Goal: Information Seeking & Learning: Learn about a topic

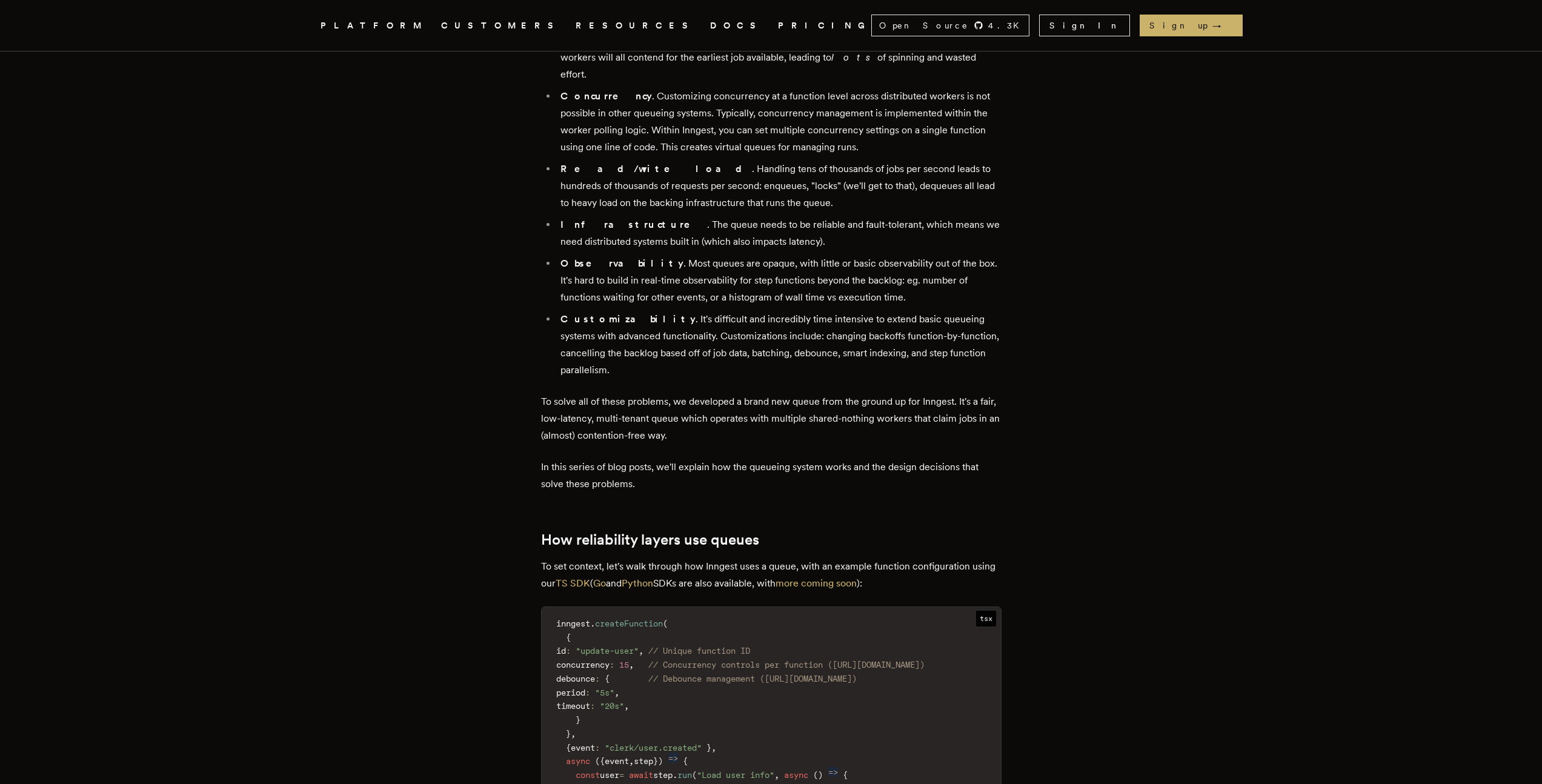
scroll to position [1071, 0]
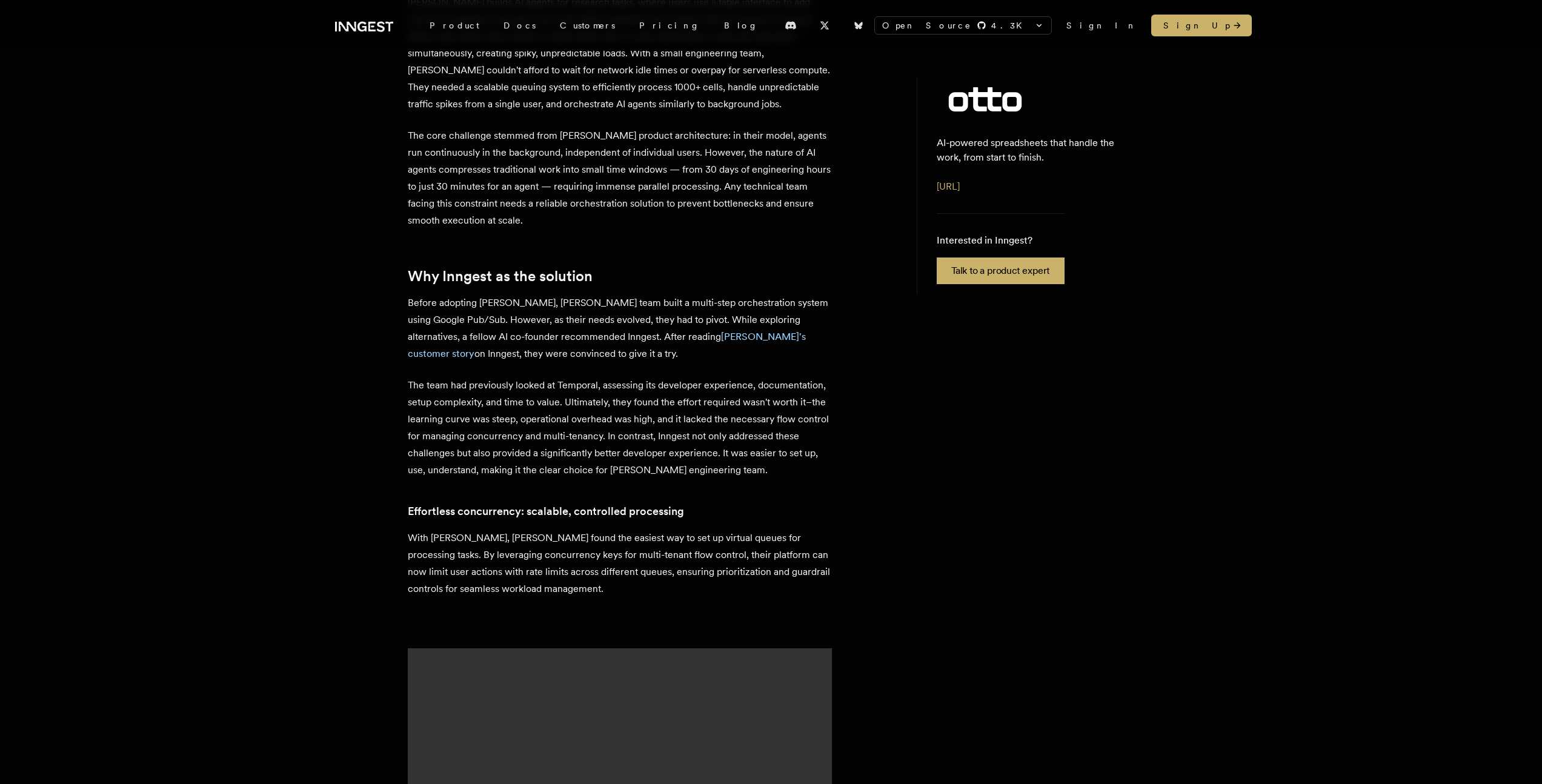
scroll to position [794, 0]
drag, startPoint x: 412, startPoint y: 232, endPoint x: 624, endPoint y: 233, distance: 212.0
click at [634, 375] on p "The team had previously looked at Temporal, assessing its developer experience,…" at bounding box center [620, 425] width 424 height 102
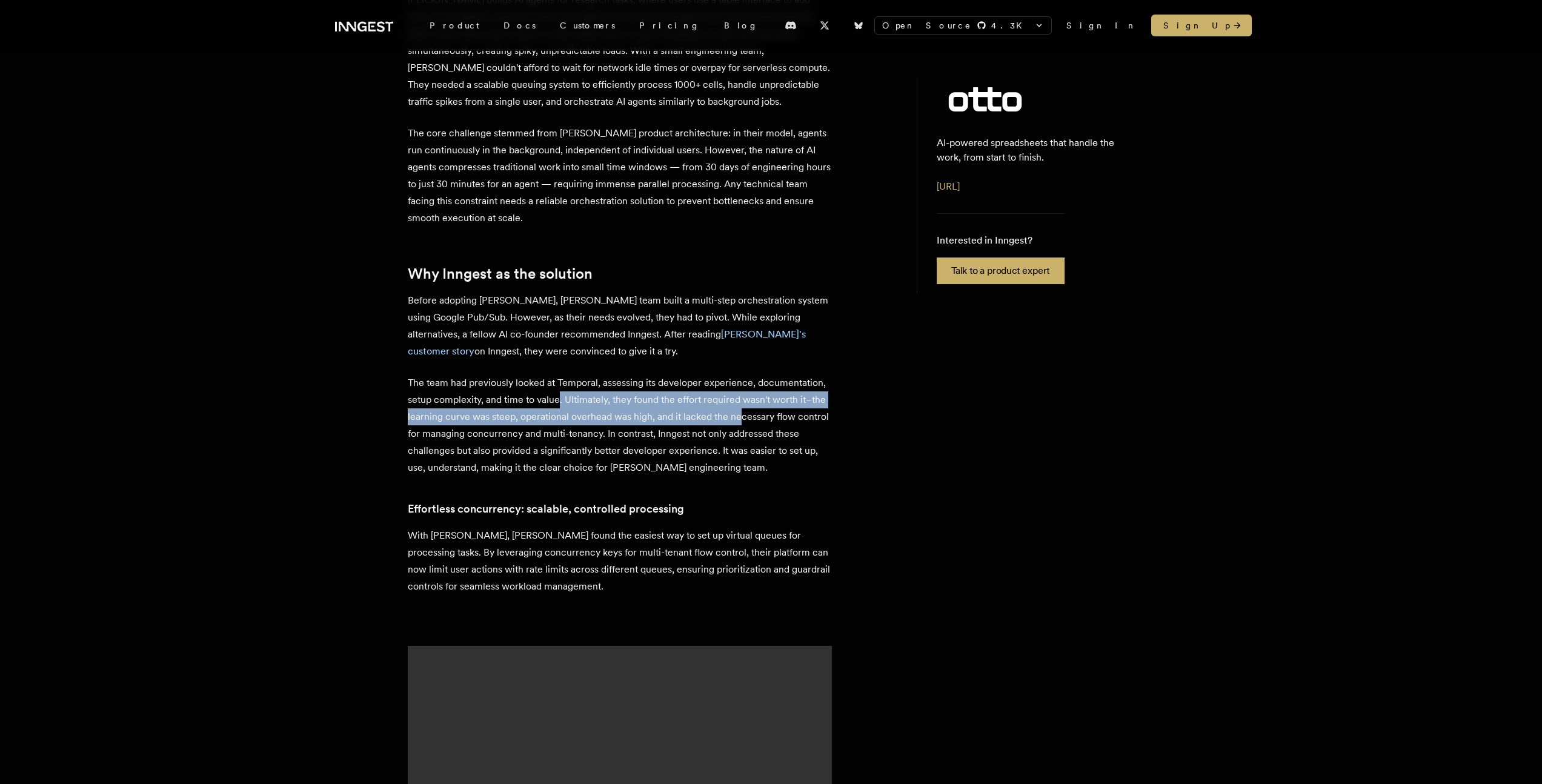
drag, startPoint x: 558, startPoint y: 254, endPoint x: 756, endPoint y: 270, distance: 198.6
click at [756, 375] on p "The team had previously looked at Temporal, assessing its developer experience,…" at bounding box center [620, 425] width 424 height 102
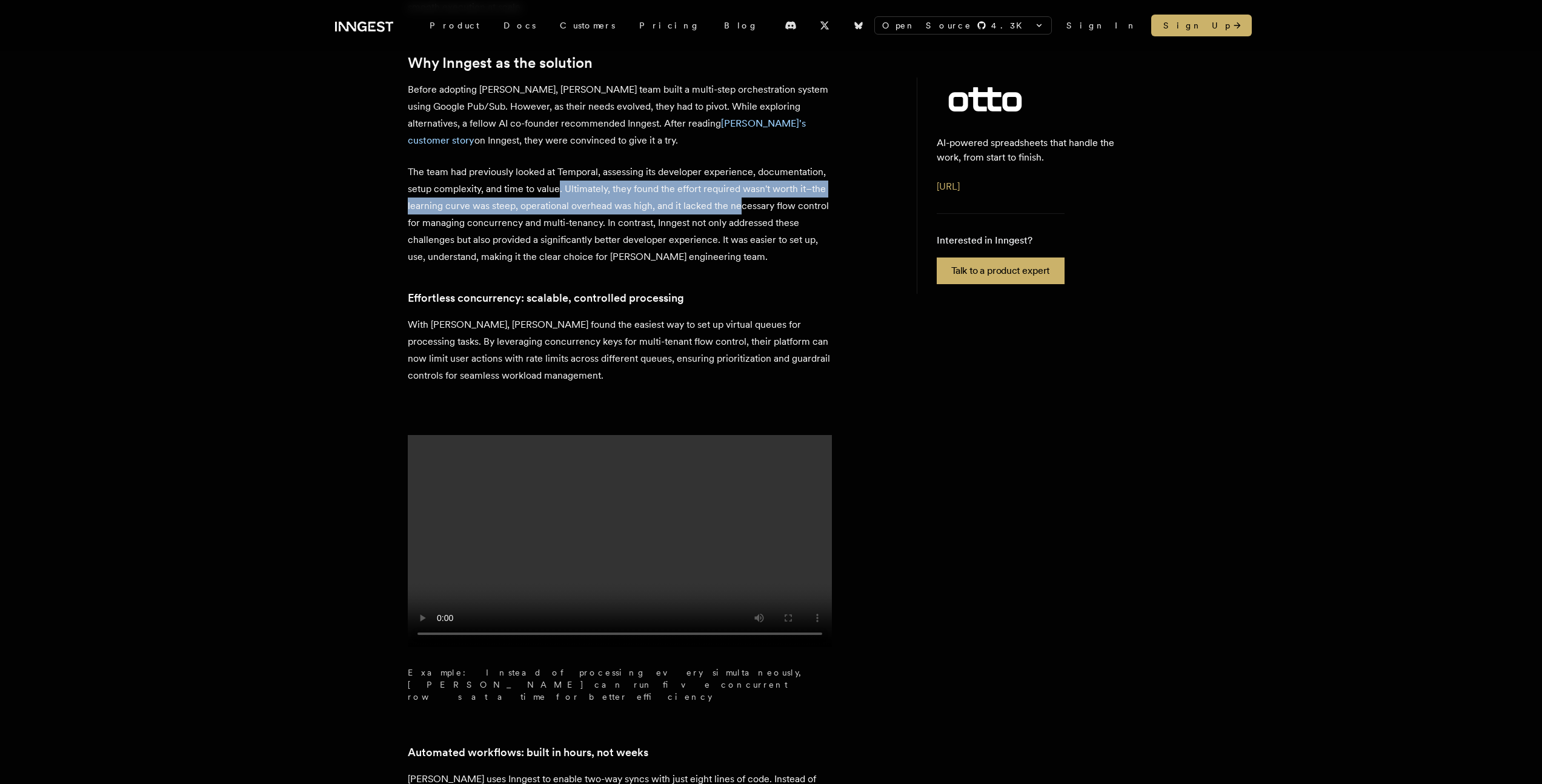
scroll to position [1007, 0]
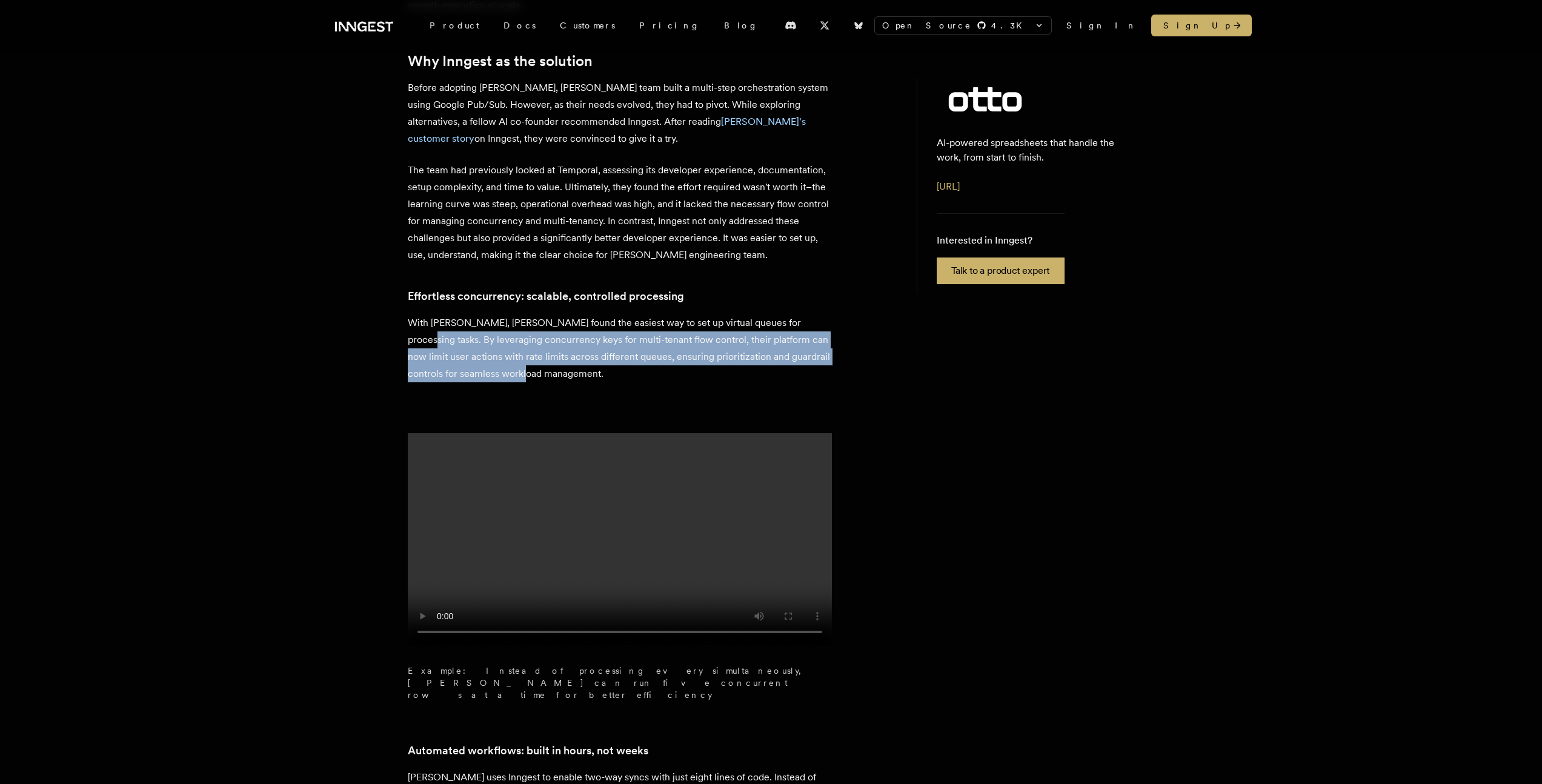
drag, startPoint x: 555, startPoint y: 229, endPoint x: 393, endPoint y: 181, distance: 169.0
click at [393, 181] on div "Customer story - Otto Leveraging multi-tenant concurrency to scale AI workflows…" at bounding box center [771, 217] width 970 height 2287
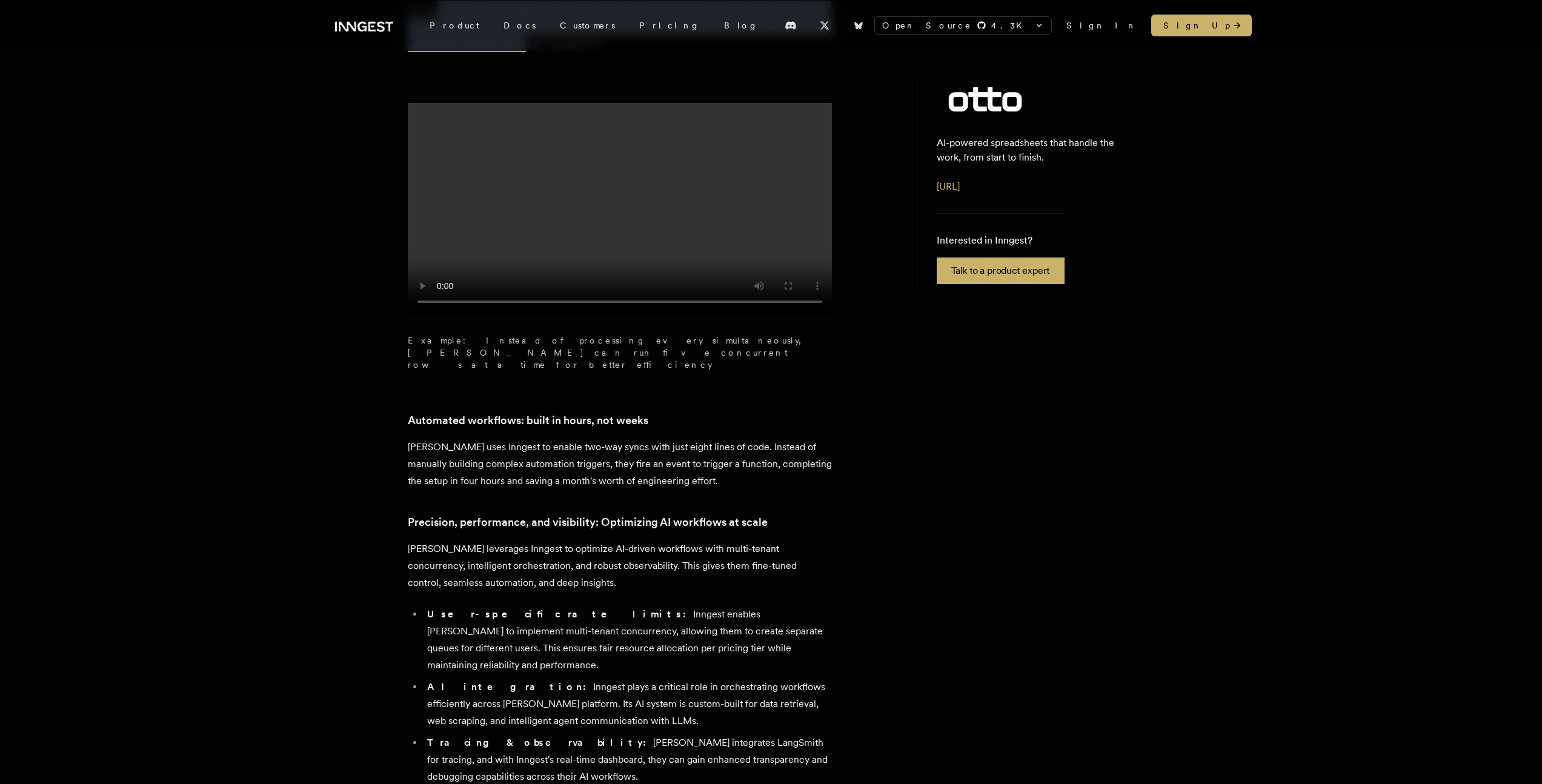
scroll to position [1347, 0]
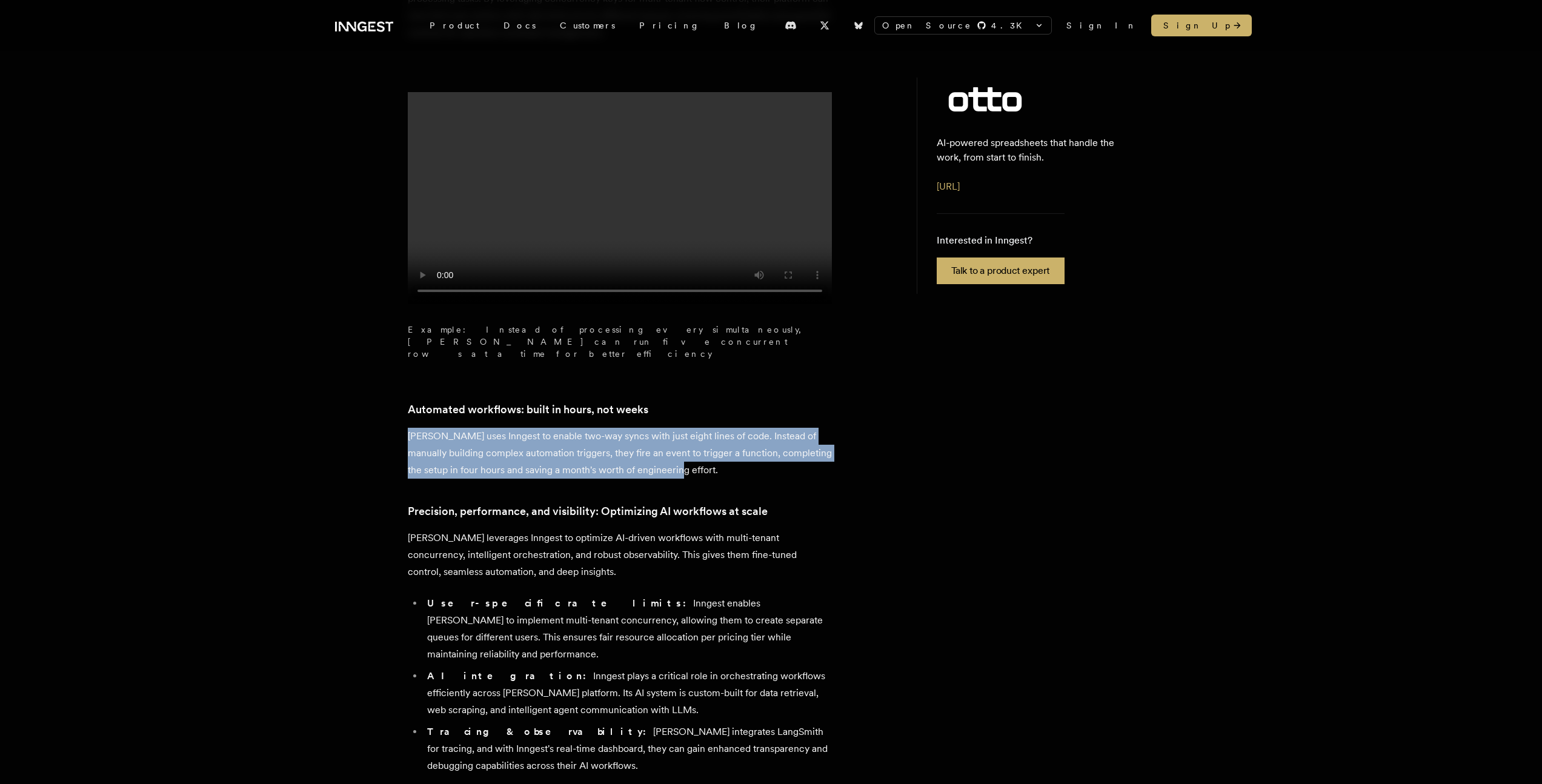
drag, startPoint x: 408, startPoint y: 286, endPoint x: 704, endPoint y: 317, distance: 297.6
click at [704, 428] on p "Otto uses Inngest to enable two-way syncs with just eight lines of code. Instea…" at bounding box center [620, 453] width 424 height 50
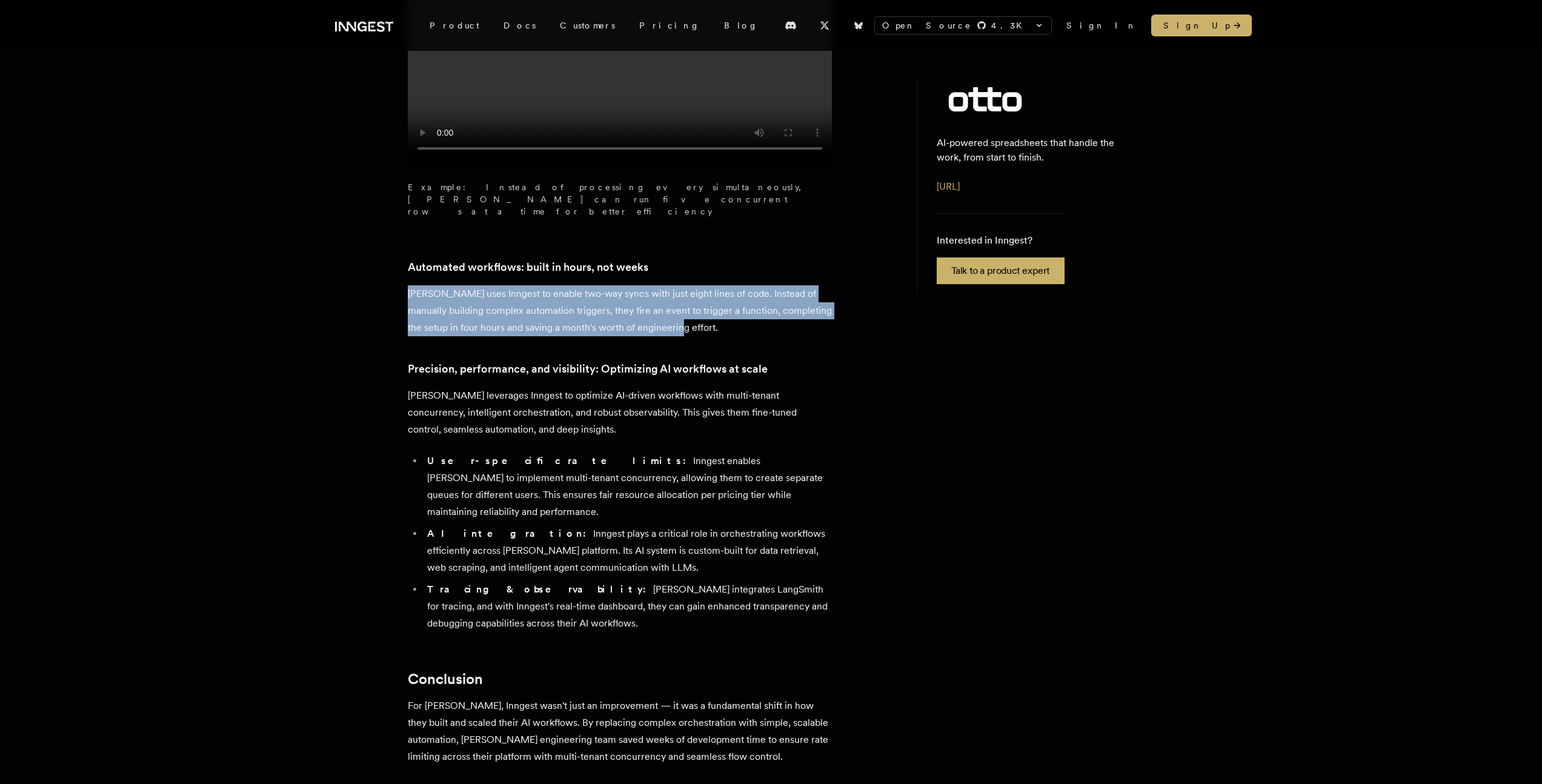
scroll to position [1491, 0]
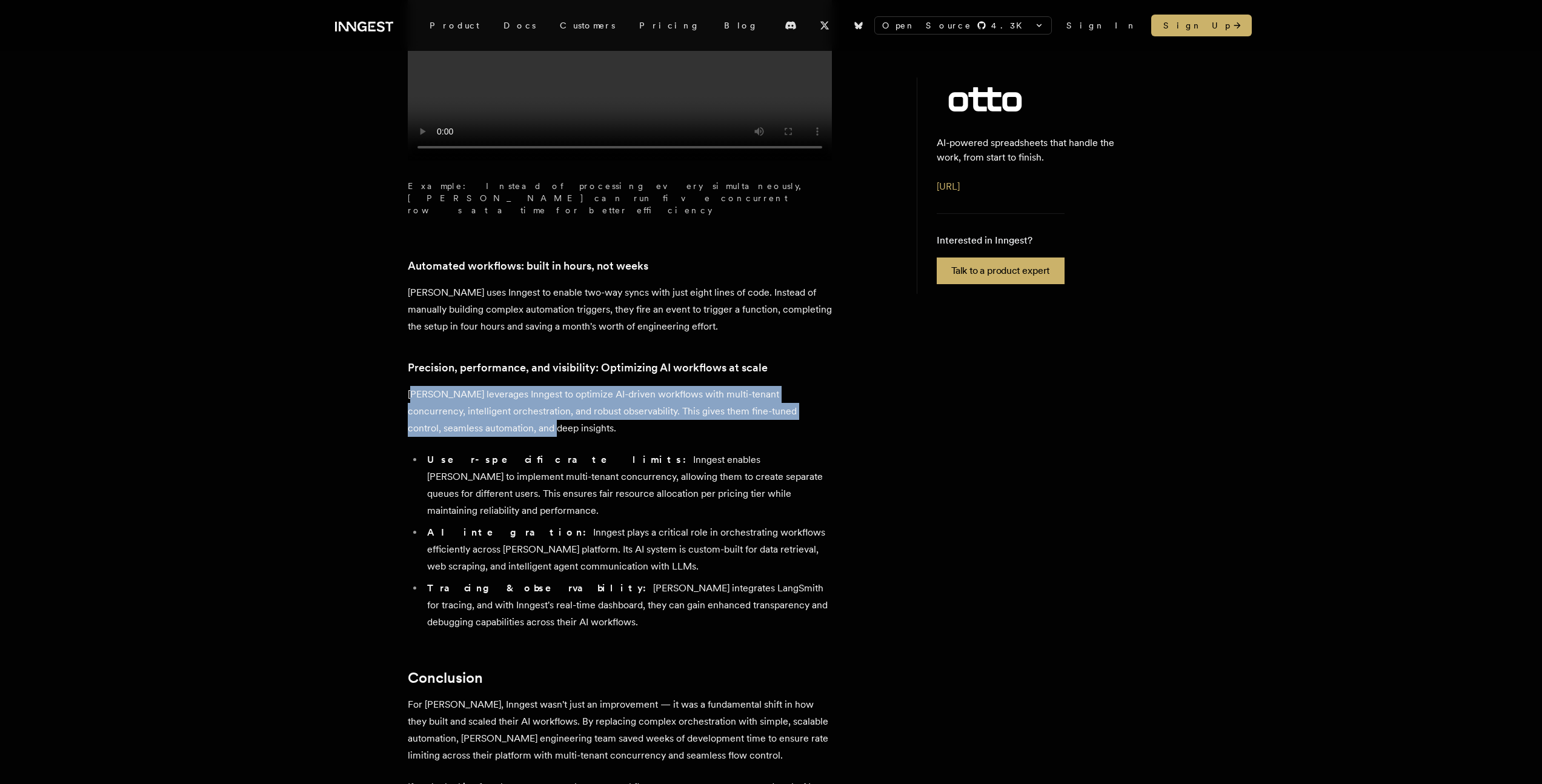
drag, startPoint x: 413, startPoint y: 248, endPoint x: 521, endPoint y: 281, distance: 112.9
click at [521, 386] on p "Otto leverages Inngest to optimize AI-driven workflows with multi-tenant concur…" at bounding box center [620, 411] width 424 height 50
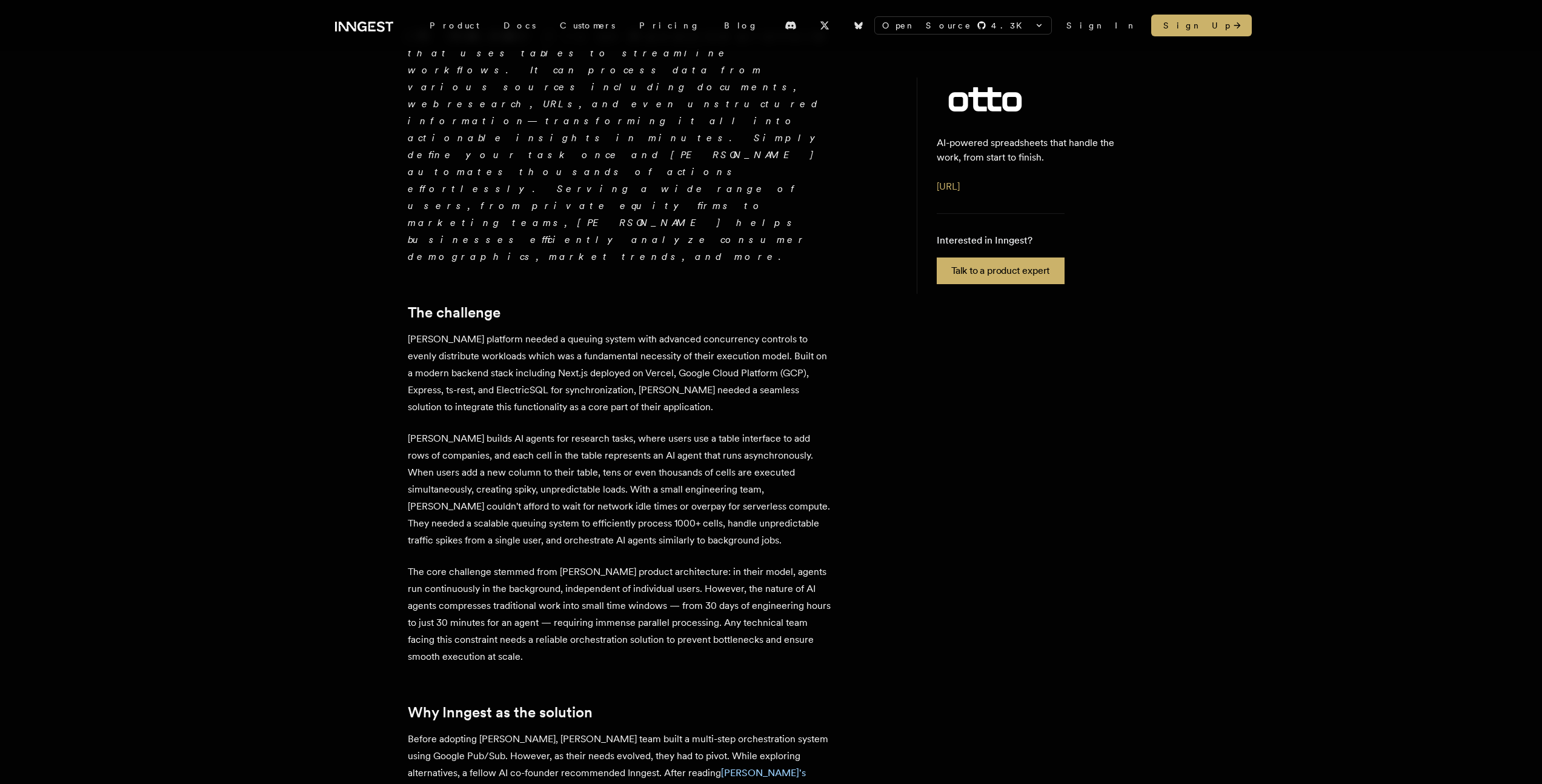
scroll to position [360, 0]
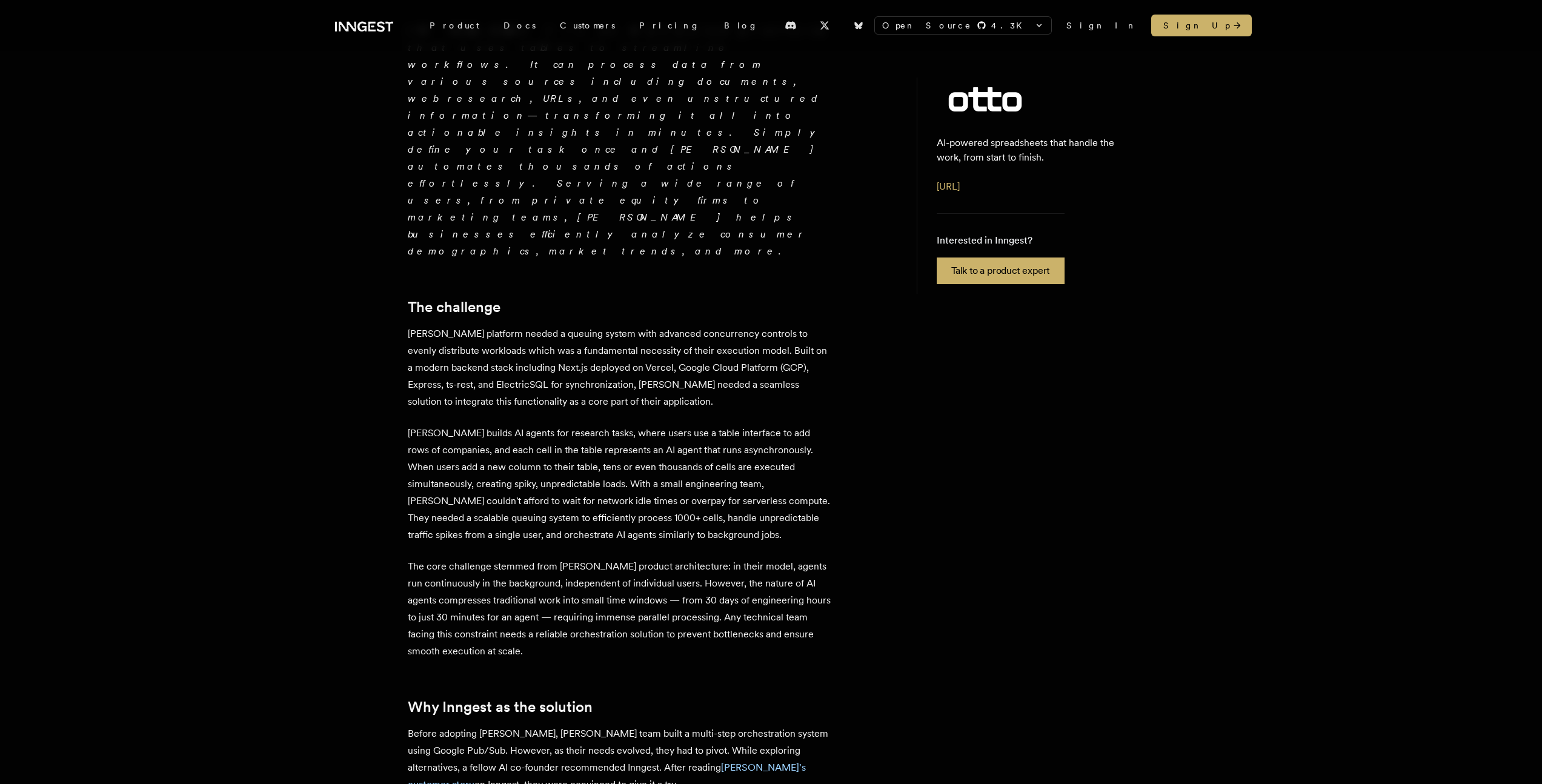
click at [541, 325] on p "Otto's AI platform needed a queuing system with advanced concurrency controls t…" at bounding box center [620, 368] width 424 height 85
